Goal: Transaction & Acquisition: Purchase product/service

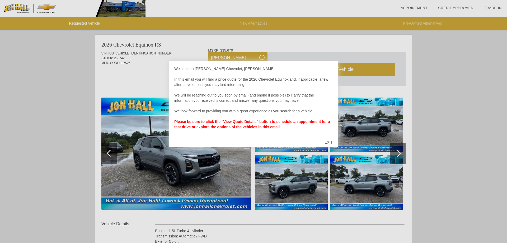
click at [126, 78] on div at bounding box center [253, 121] width 507 height 243
click at [327, 141] on div "EXIT" at bounding box center [329, 142] width 19 height 16
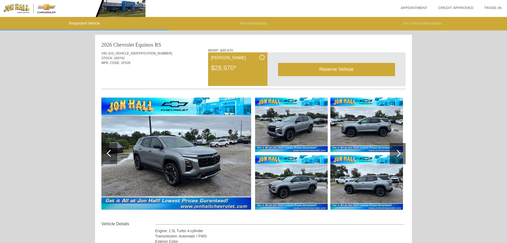
click at [261, 57] on div "i" at bounding box center [262, 57] width 5 height 5
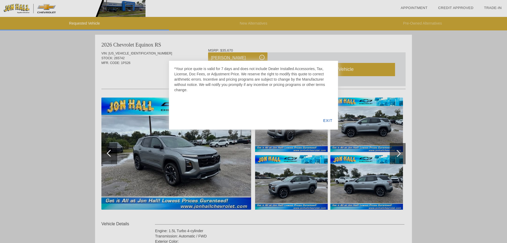
click at [127, 84] on div at bounding box center [253, 121] width 507 height 243
drag, startPoint x: 328, startPoint y: 119, endPoint x: 320, endPoint y: 121, distance: 9.0
click at [328, 119] on div "EXIT" at bounding box center [328, 121] width 20 height 18
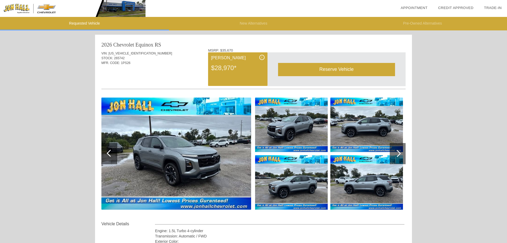
click at [188, 157] on img at bounding box center [176, 154] width 150 height 112
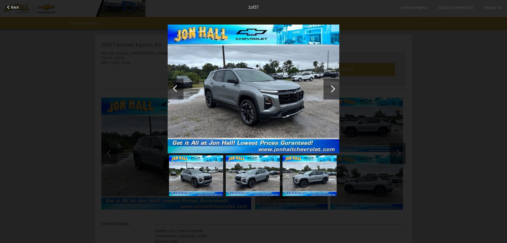
click at [332, 84] on div at bounding box center [332, 88] width 16 height 21
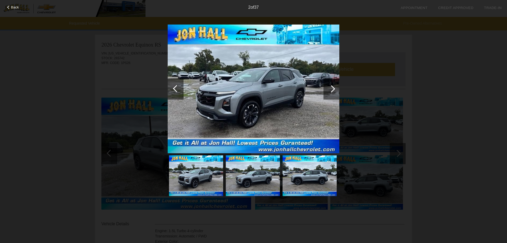
click at [332, 84] on div at bounding box center [332, 88] width 16 height 21
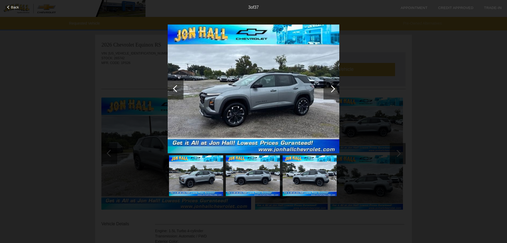
click at [332, 84] on div at bounding box center [332, 88] width 16 height 21
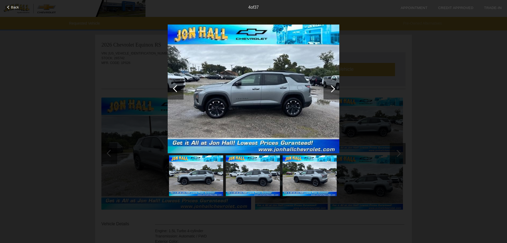
click at [332, 89] on div at bounding box center [331, 88] width 7 height 7
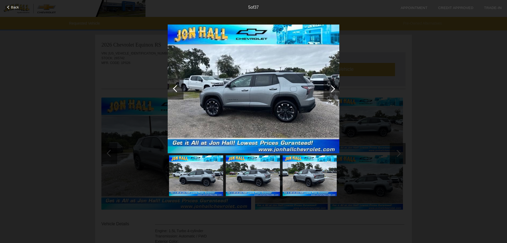
click at [334, 89] on div at bounding box center [331, 88] width 7 height 7
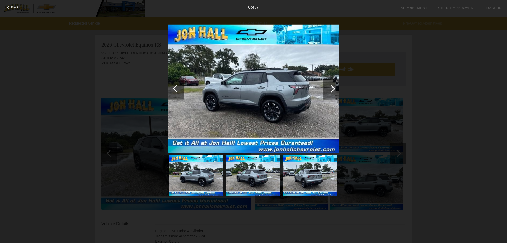
click at [334, 89] on div at bounding box center [331, 88] width 7 height 7
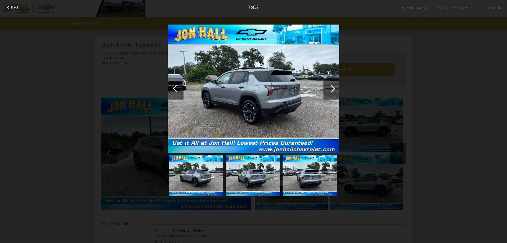
click at [335, 89] on div at bounding box center [332, 88] width 16 height 21
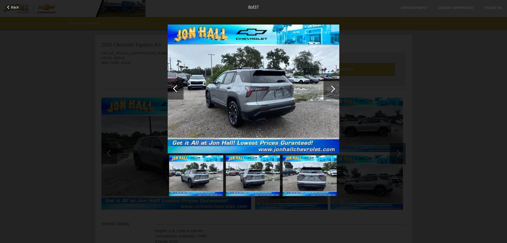
click at [335, 89] on div at bounding box center [332, 88] width 16 height 21
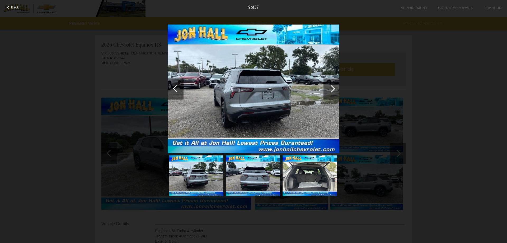
click at [335, 89] on div at bounding box center [332, 88] width 16 height 21
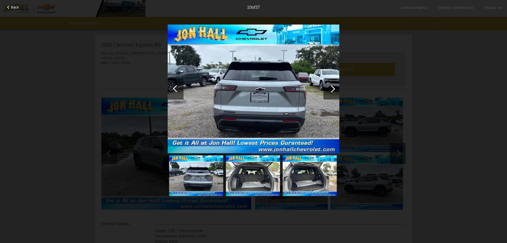
click at [335, 89] on div at bounding box center [332, 88] width 16 height 21
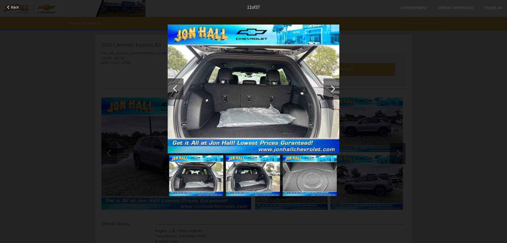
click at [335, 89] on div at bounding box center [332, 88] width 16 height 21
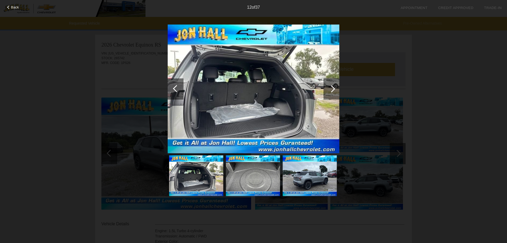
click at [332, 90] on div at bounding box center [331, 88] width 7 height 7
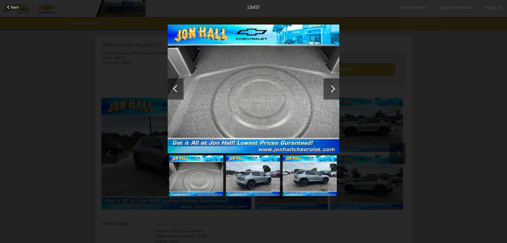
click at [332, 90] on div at bounding box center [331, 88] width 7 height 7
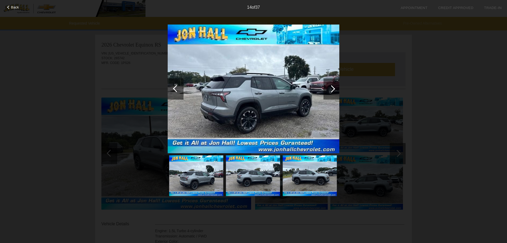
click at [332, 90] on div at bounding box center [331, 88] width 7 height 7
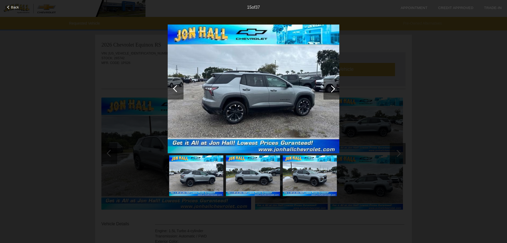
click at [332, 90] on div at bounding box center [331, 88] width 7 height 7
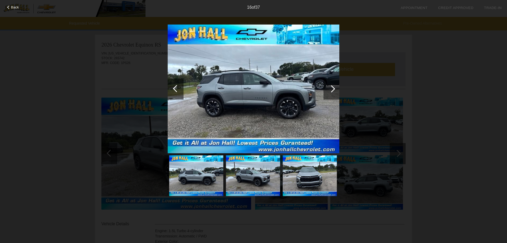
click at [332, 90] on div at bounding box center [331, 88] width 7 height 7
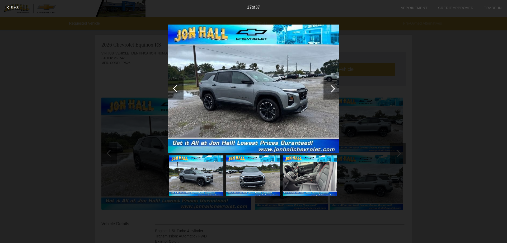
click at [332, 90] on div at bounding box center [331, 88] width 7 height 7
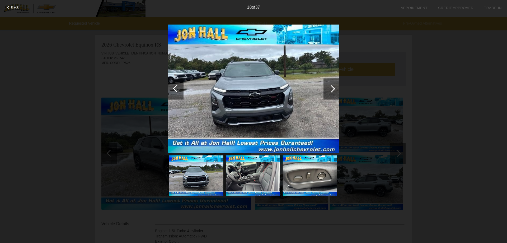
click at [332, 90] on div at bounding box center [331, 88] width 7 height 7
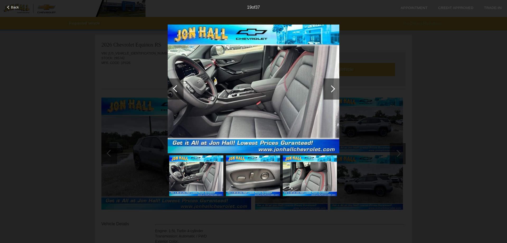
click at [332, 90] on div at bounding box center [331, 88] width 7 height 7
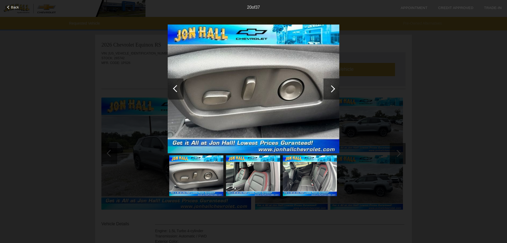
click at [332, 90] on div at bounding box center [331, 88] width 7 height 7
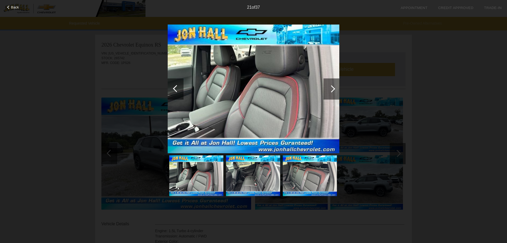
click at [332, 90] on div at bounding box center [331, 88] width 7 height 7
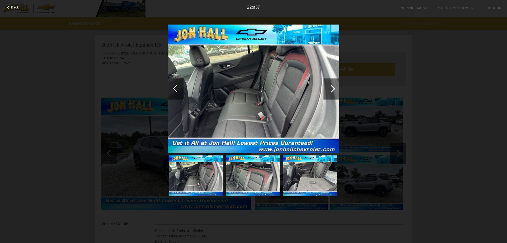
click at [332, 90] on div at bounding box center [331, 88] width 7 height 7
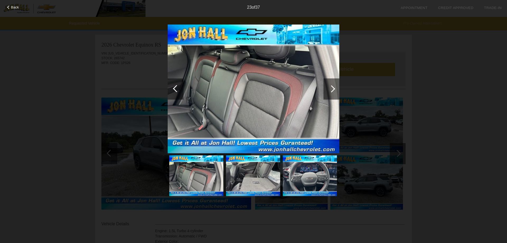
click at [332, 90] on div at bounding box center [331, 88] width 7 height 7
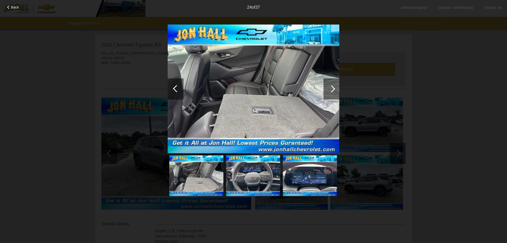
click at [332, 90] on div at bounding box center [331, 88] width 7 height 7
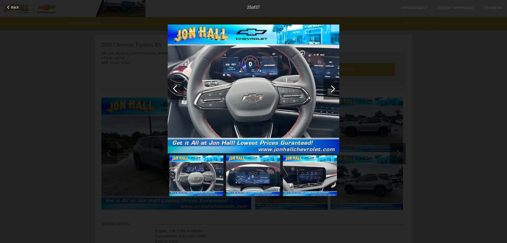
click at [332, 90] on div at bounding box center [331, 88] width 7 height 7
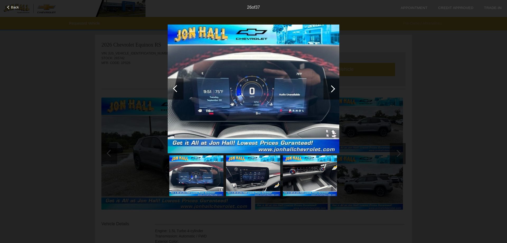
click at [332, 90] on div at bounding box center [331, 88] width 7 height 7
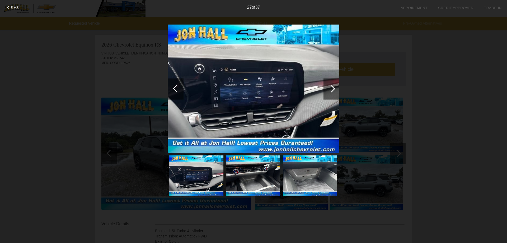
click at [332, 90] on div at bounding box center [331, 88] width 7 height 7
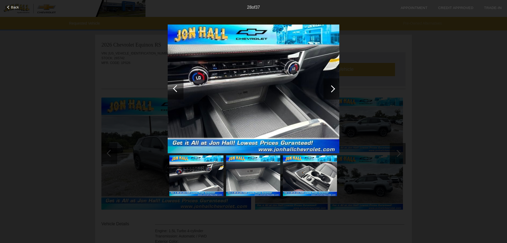
click at [332, 90] on div at bounding box center [331, 88] width 7 height 7
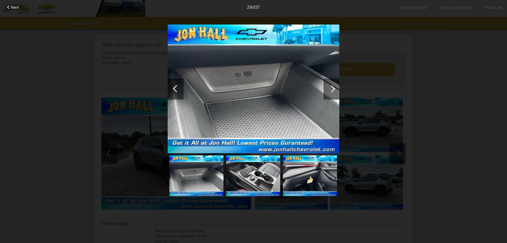
click at [332, 90] on div at bounding box center [331, 88] width 7 height 7
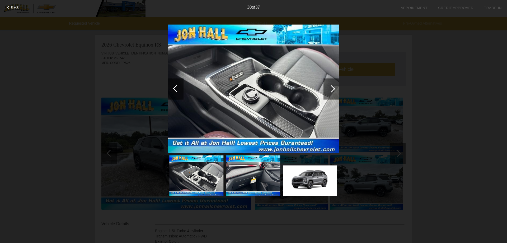
click at [332, 90] on div at bounding box center [331, 88] width 7 height 7
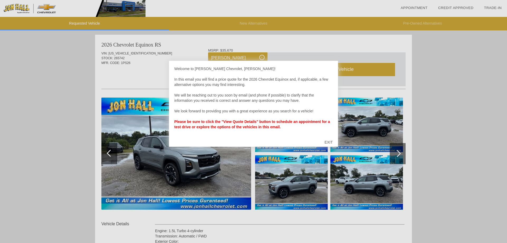
click at [330, 141] on div "EXIT" at bounding box center [329, 142] width 19 height 16
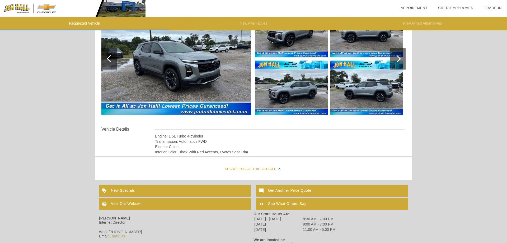
scroll to position [120, 0]
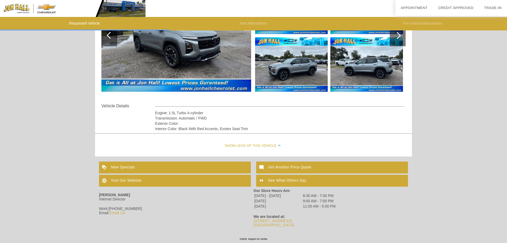
click at [123, 212] on link "Email Us" at bounding box center [117, 213] width 16 height 4
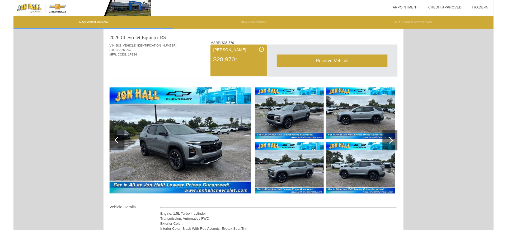
scroll to position [0, 0]
